Goal: Task Accomplishment & Management: Manage account settings

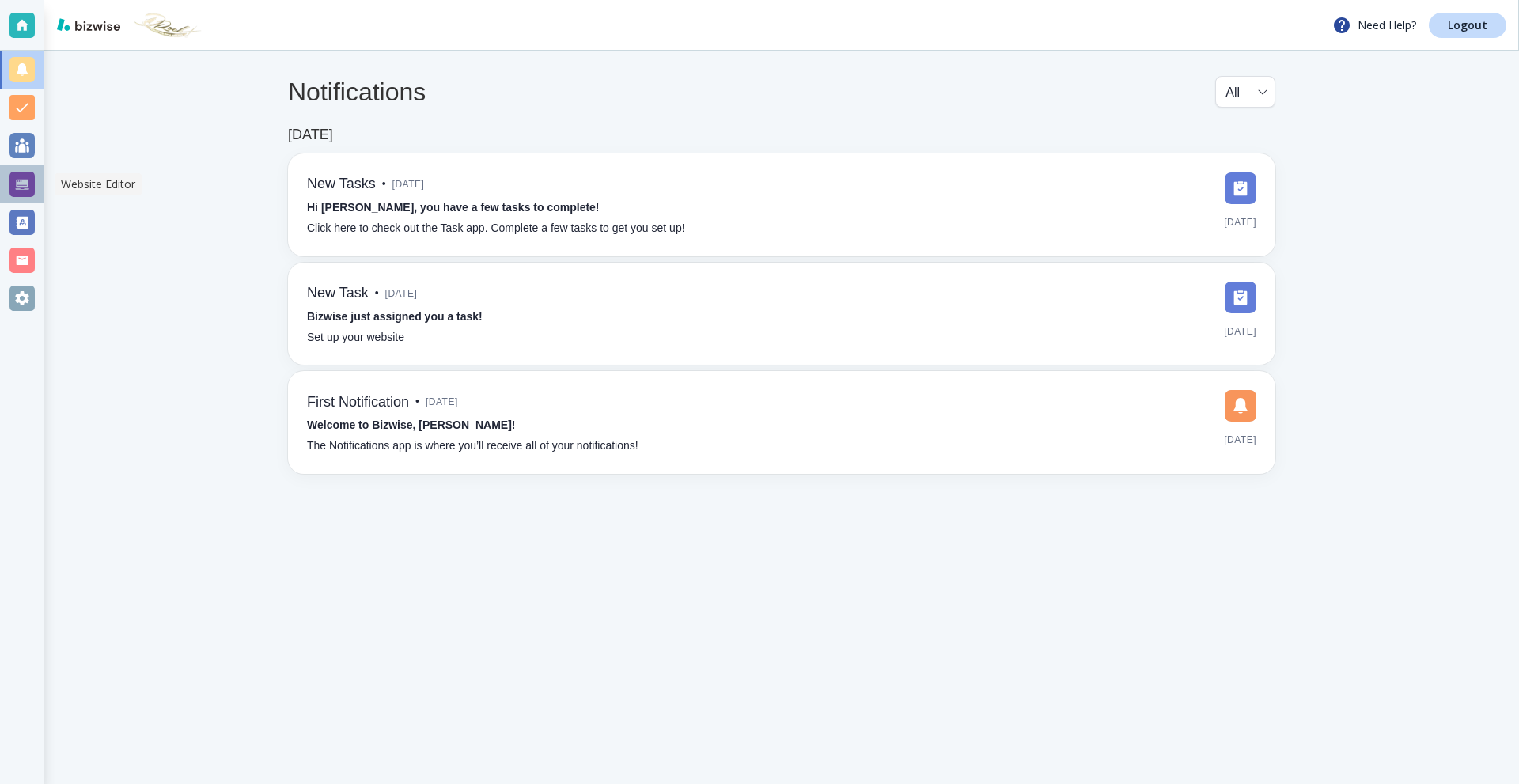
click at [15, 172] on div at bounding box center [22, 184] width 25 height 25
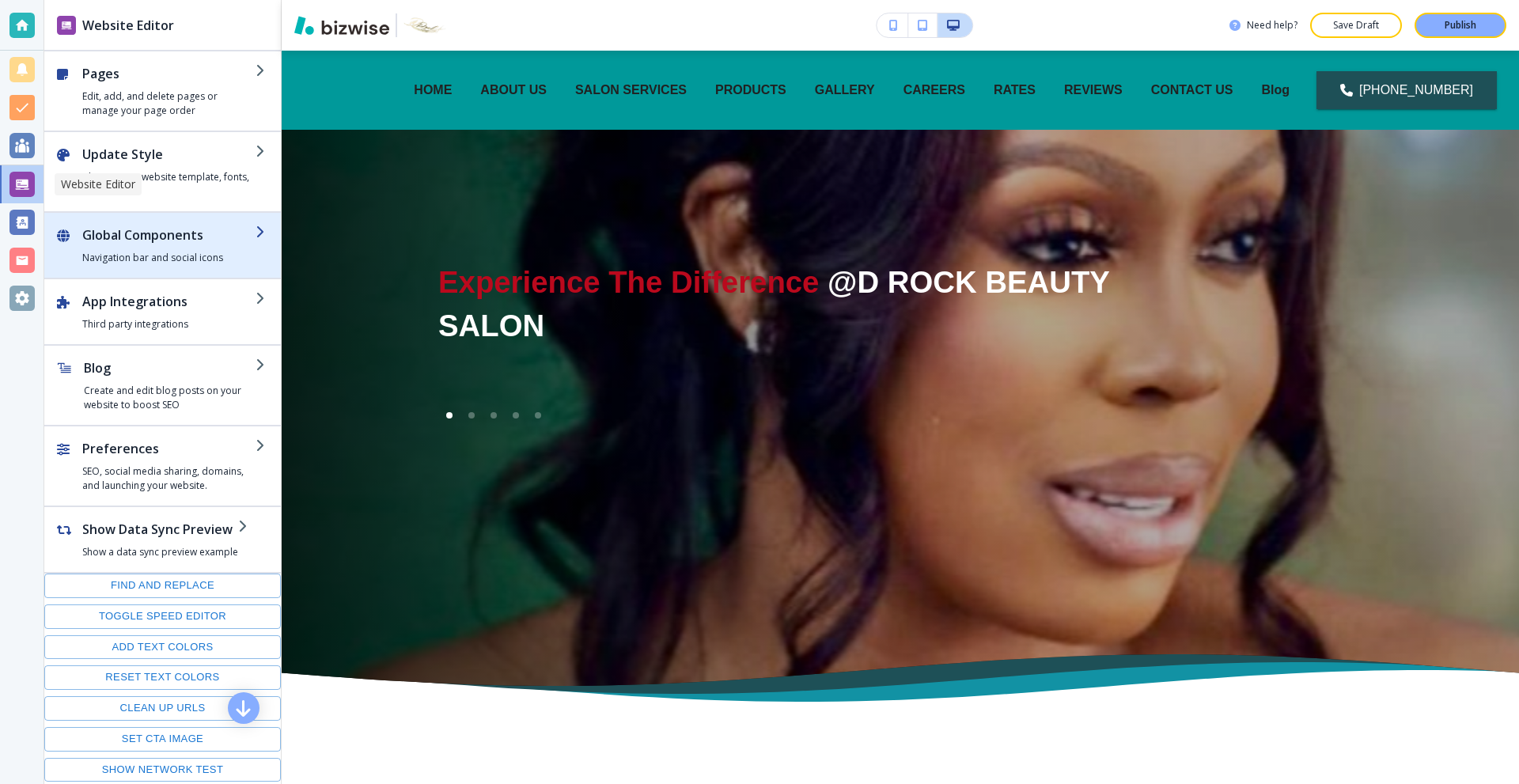
click at [195, 244] on h2 "Global Components" at bounding box center [168, 235] width 173 height 19
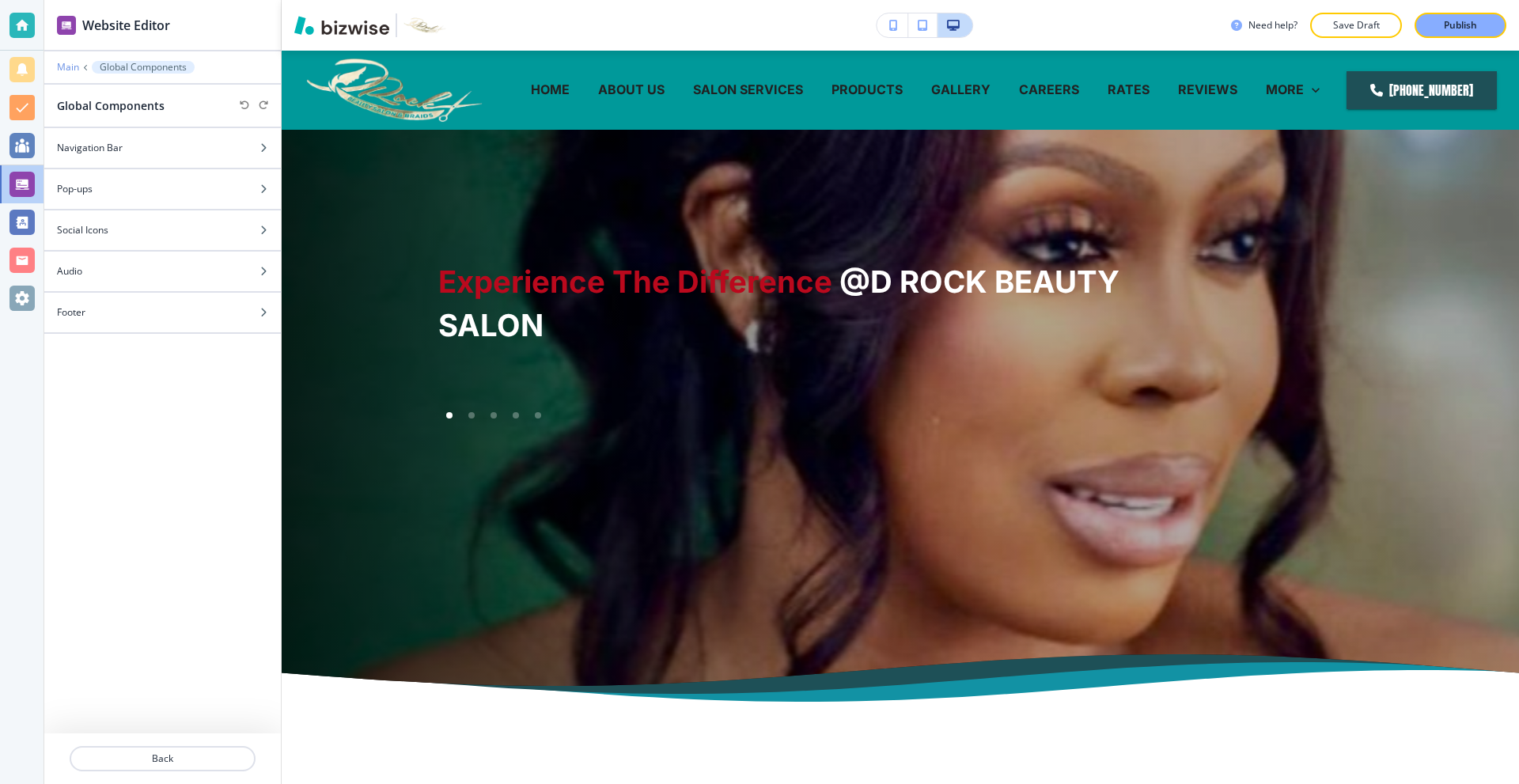
click at [73, 67] on p "Main" at bounding box center [68, 67] width 22 height 11
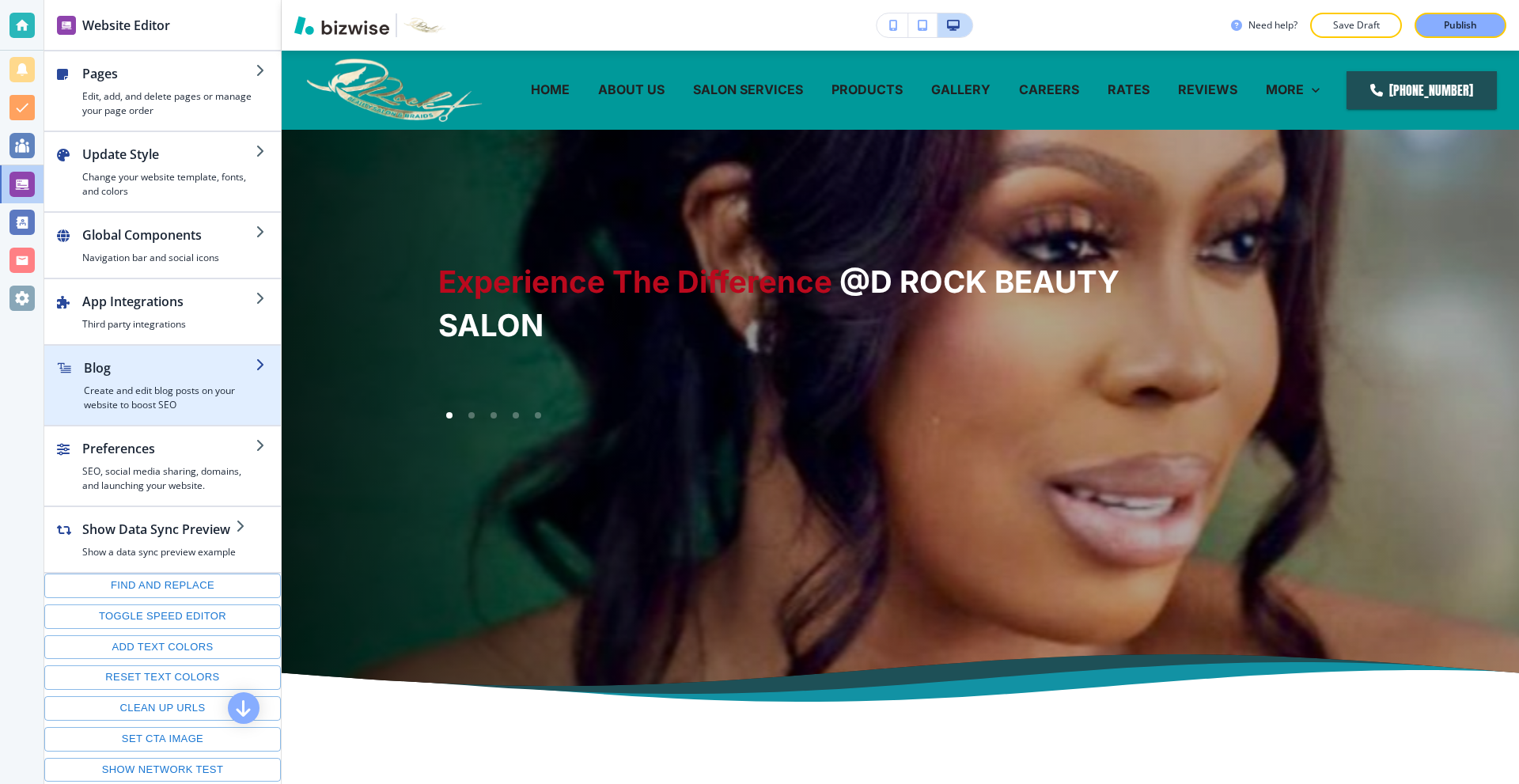
click at [155, 385] on h4 "Create and edit blog posts on your website to boost SEO" at bounding box center [169, 397] width 171 height 28
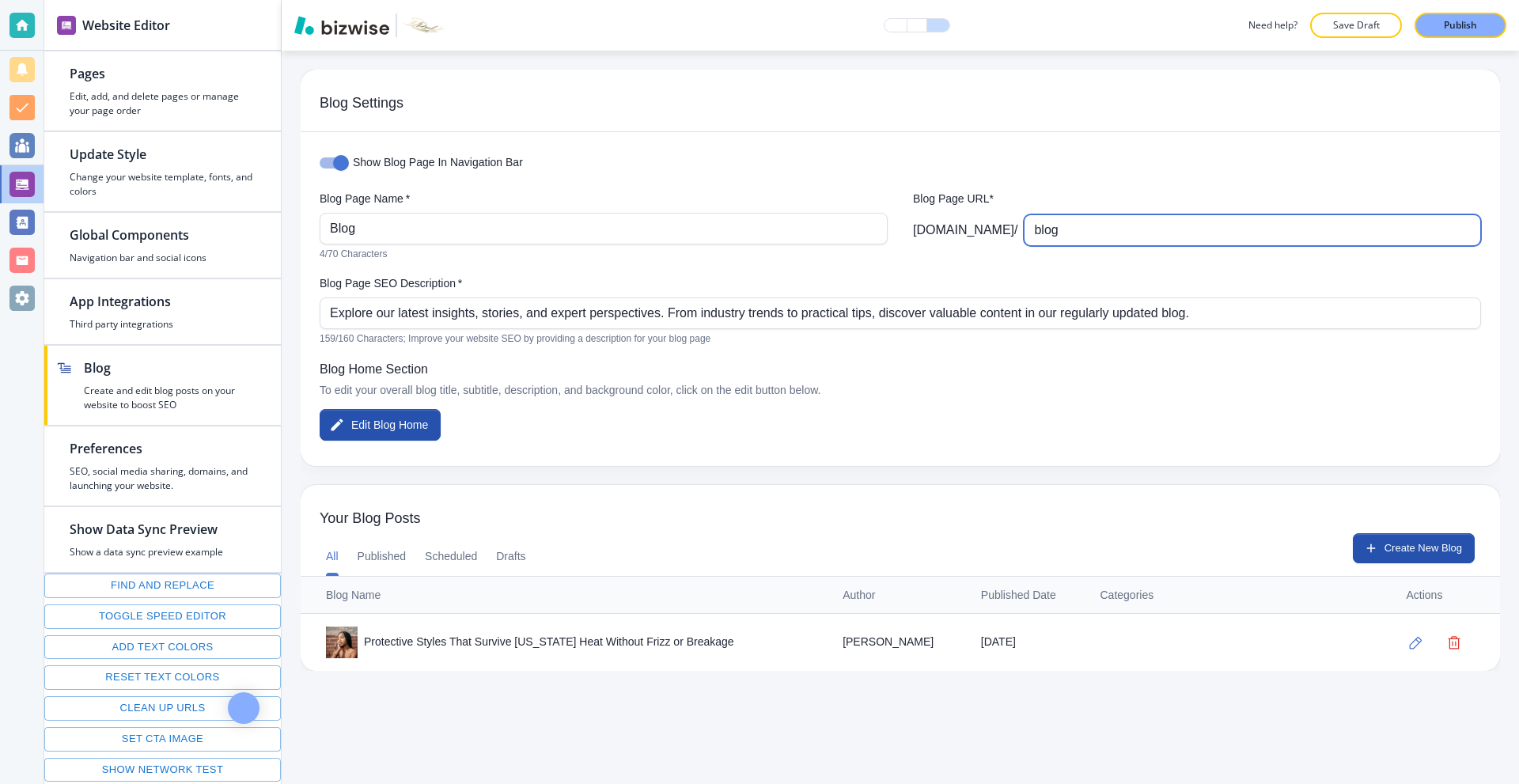
drag, startPoint x: 1134, startPoint y: 235, endPoint x: 963, endPoint y: 234, distance: 171.0
click at [1075, 235] on input "blog" at bounding box center [1252, 229] width 437 height 30
click at [166, 0] on body "Website Editor Pages Edit, add, and delete pages or manage your page order Upda…" at bounding box center [759, 0] width 1519 height 0
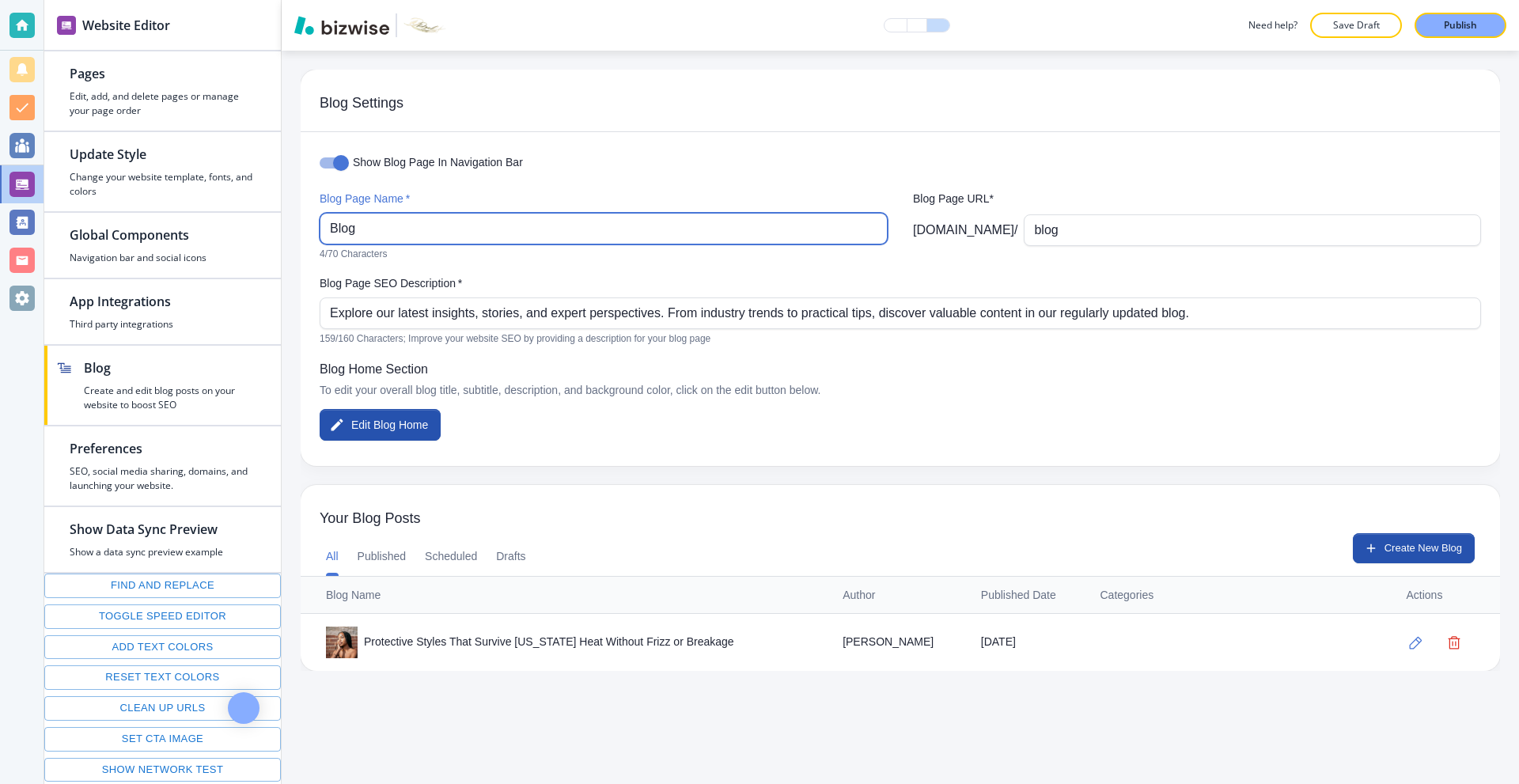
drag, startPoint x: 500, startPoint y: 234, endPoint x: 297, endPoint y: 225, distance: 203.2
click at [297, 225] on div "Blog Settings Show Blog Page In Navigation Bar Blog Page Name   * Blog Blog Pag…" at bounding box center [900, 417] width 1237 height 734
type input "BLOG"
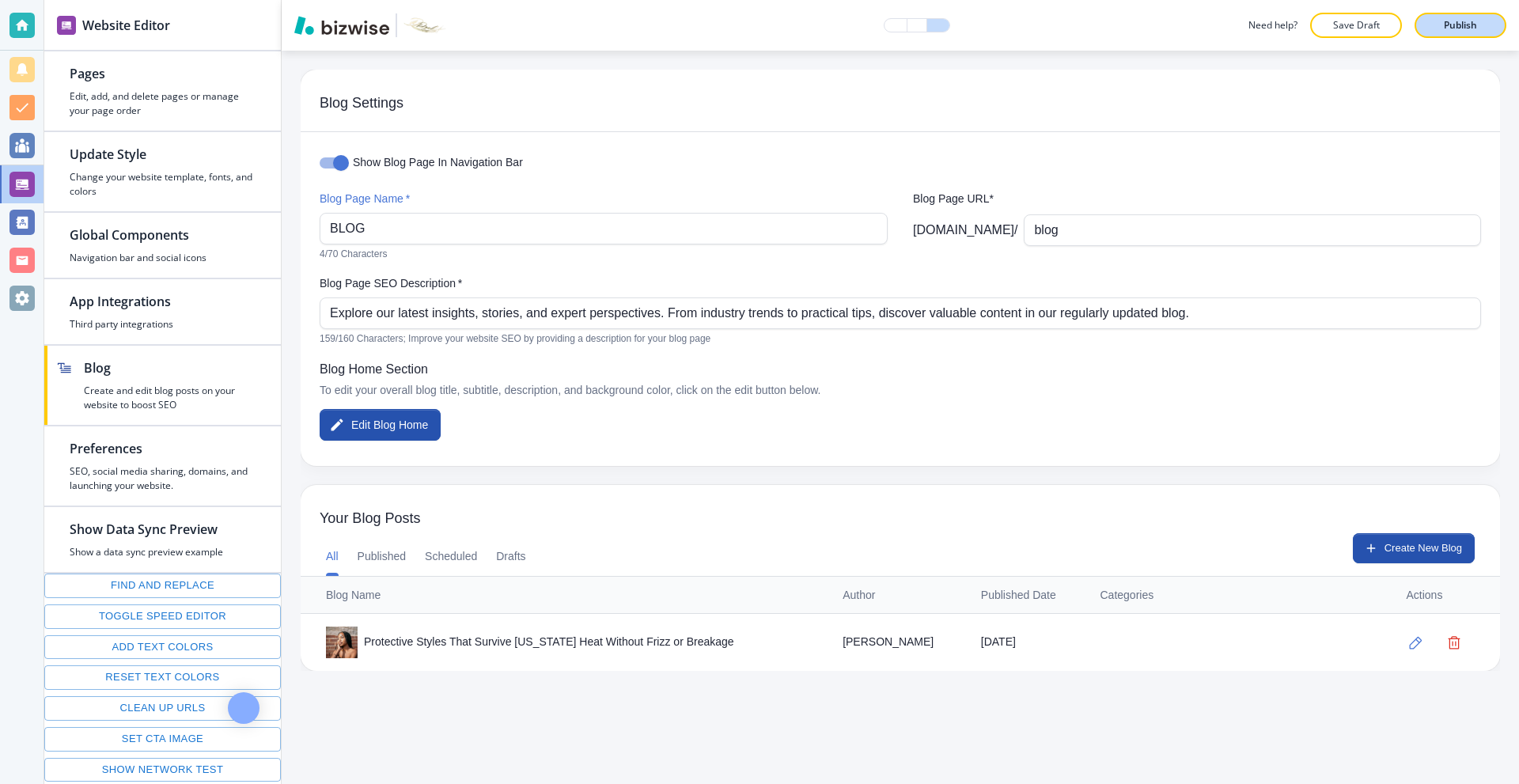
click at [1451, 26] on p "Publish" at bounding box center [1461, 25] width 33 height 15
